Goal: Find specific page/section: Find specific page/section

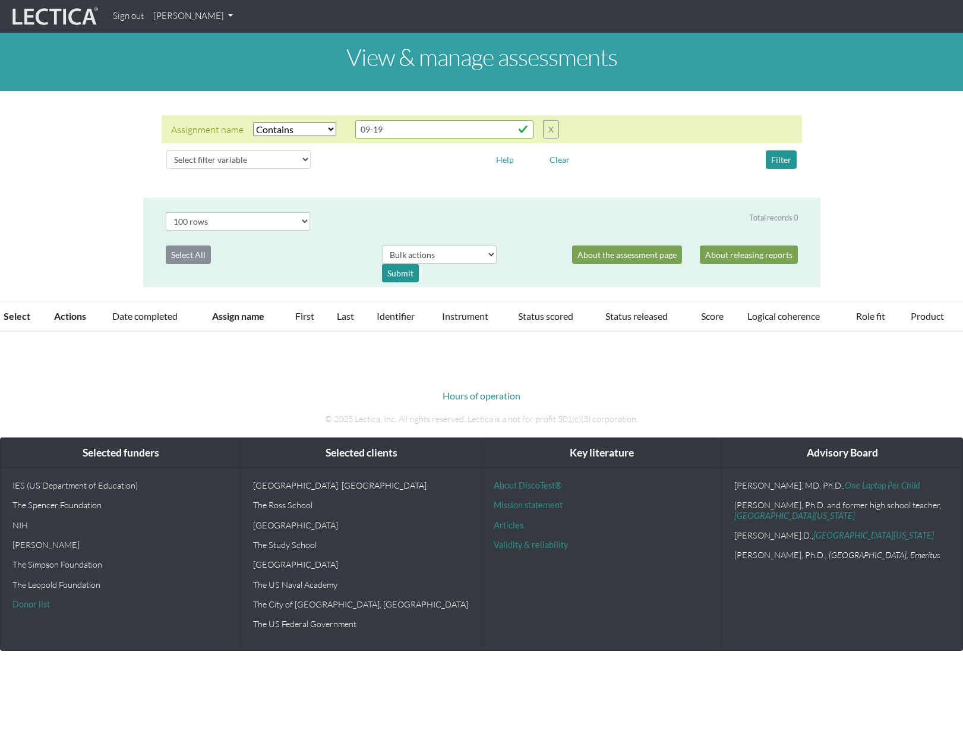
select select "icontains"
select select "100"
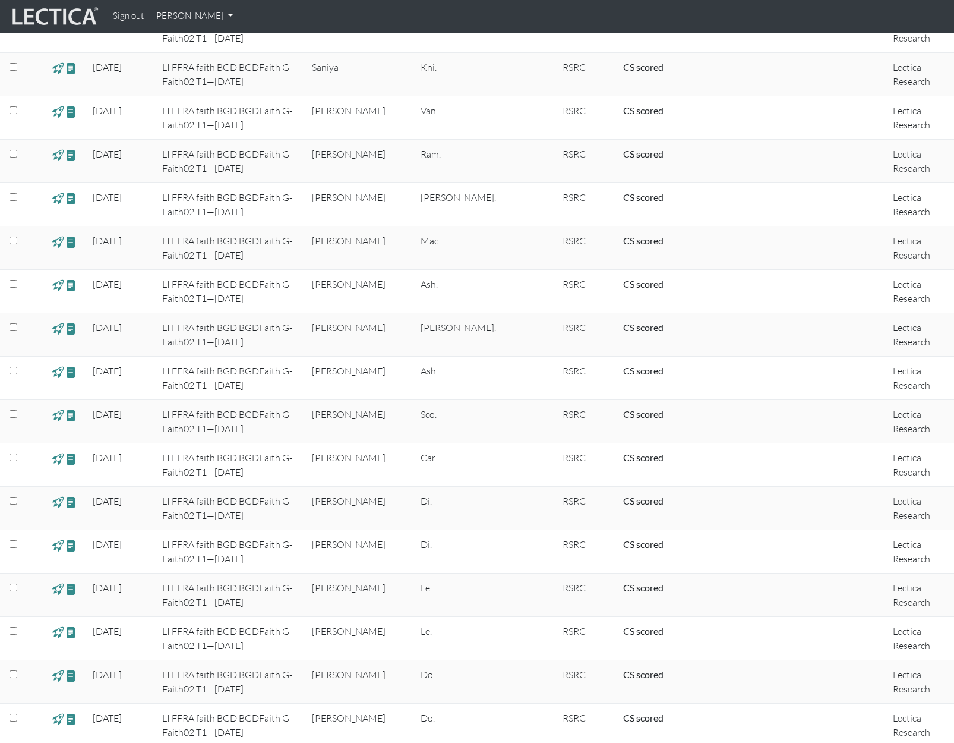
scroll to position [2279, 0]
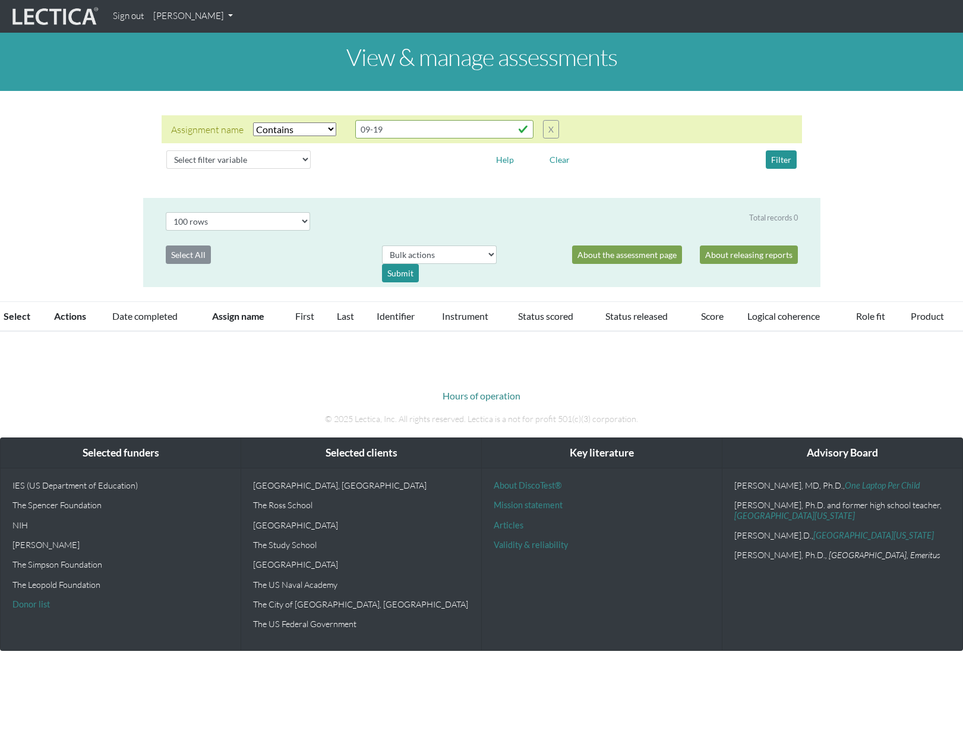
select select "icontains"
select select "100"
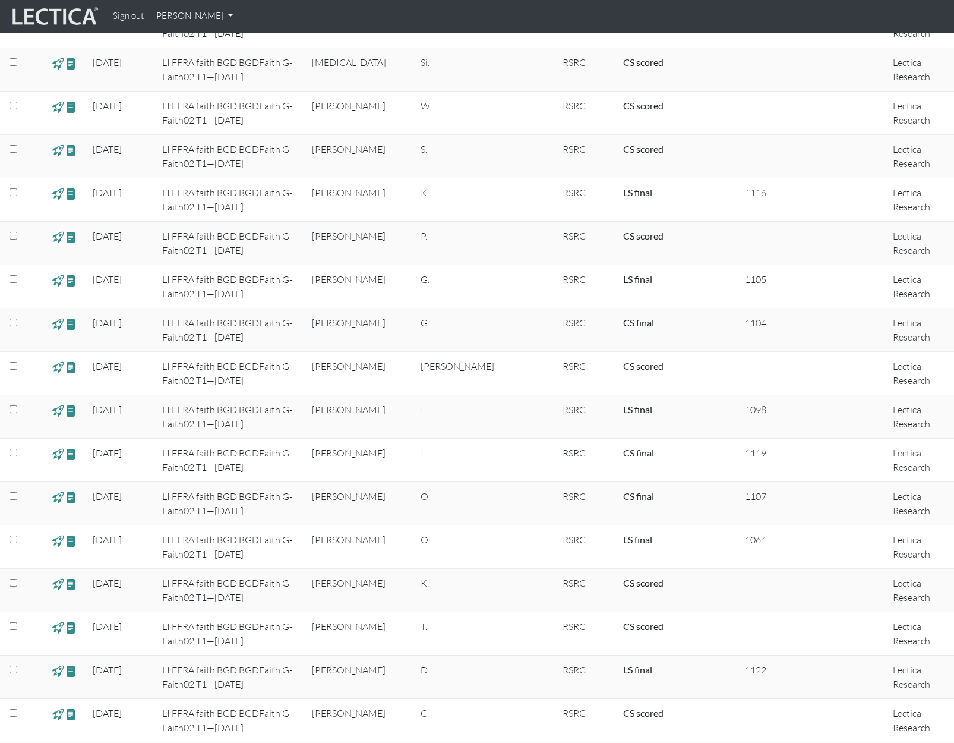
scroll to position [86, 0]
